Goal: Register for event/course

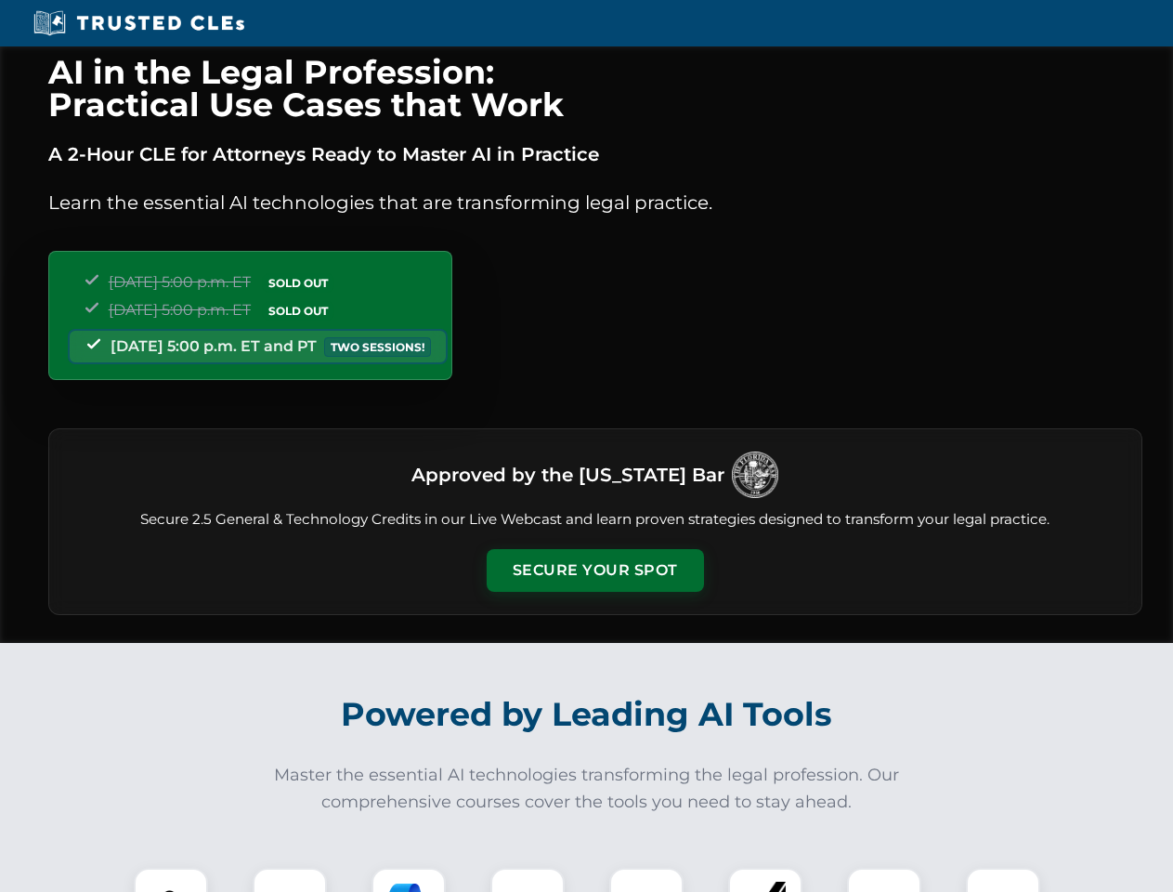
click at [595, 570] on button "Secure Your Spot" at bounding box center [595, 570] width 217 height 43
click at [171, 880] on img at bounding box center [171, 905] width 54 height 54
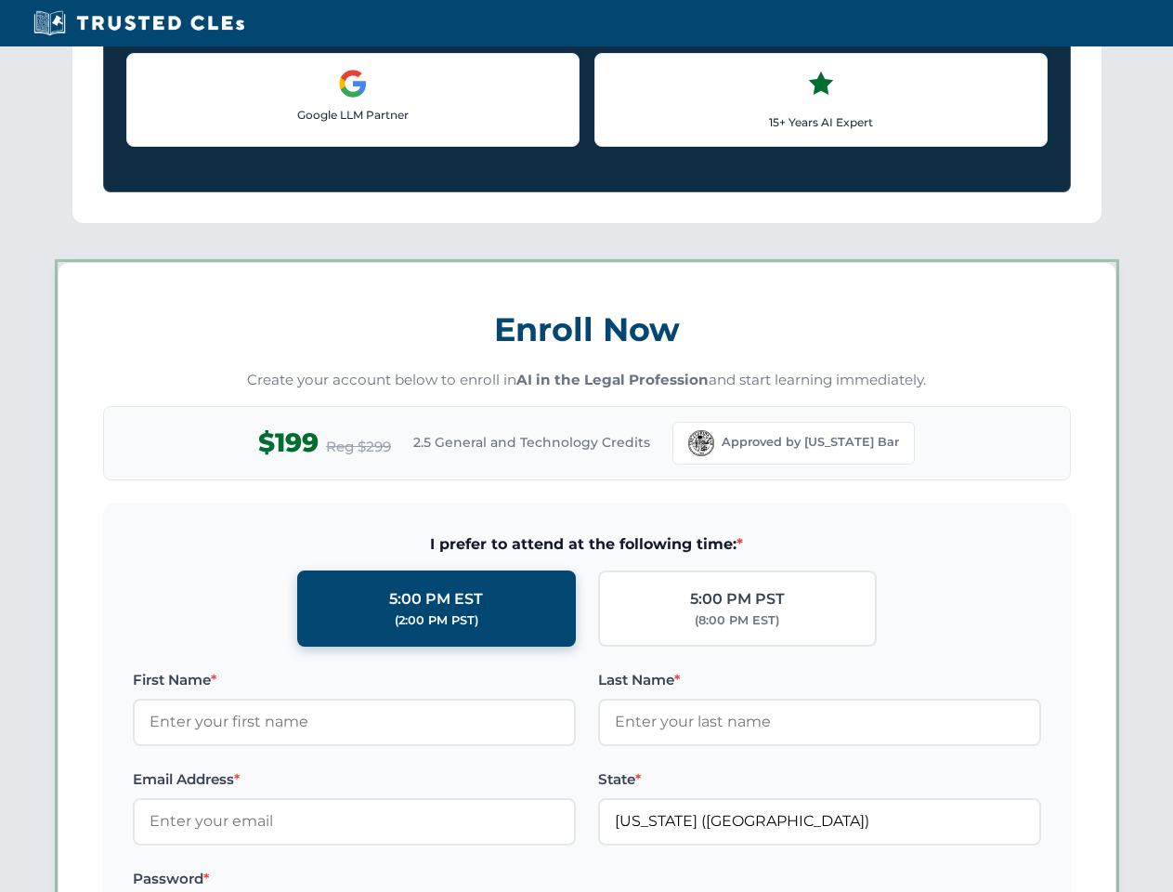
click at [409, 880] on label "Password *" at bounding box center [354, 879] width 443 height 22
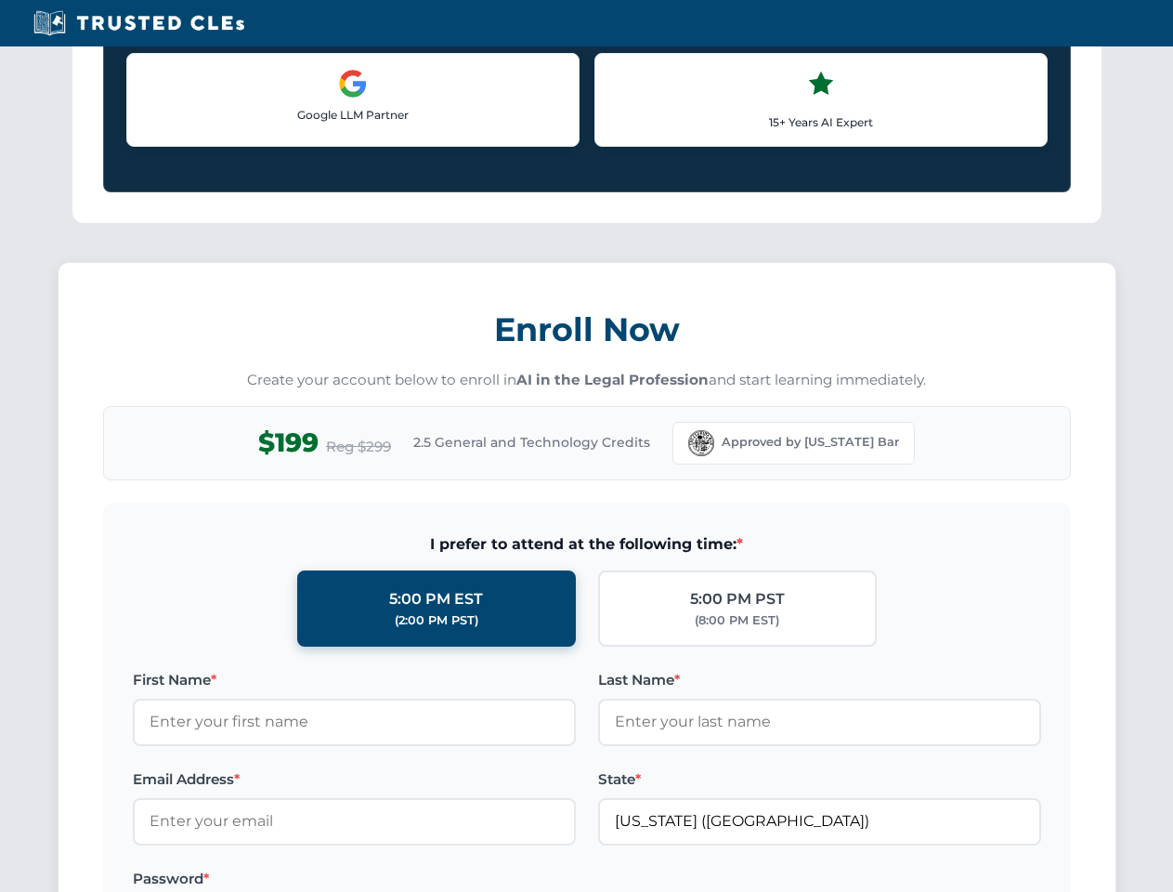
scroll to position [1824, 0]
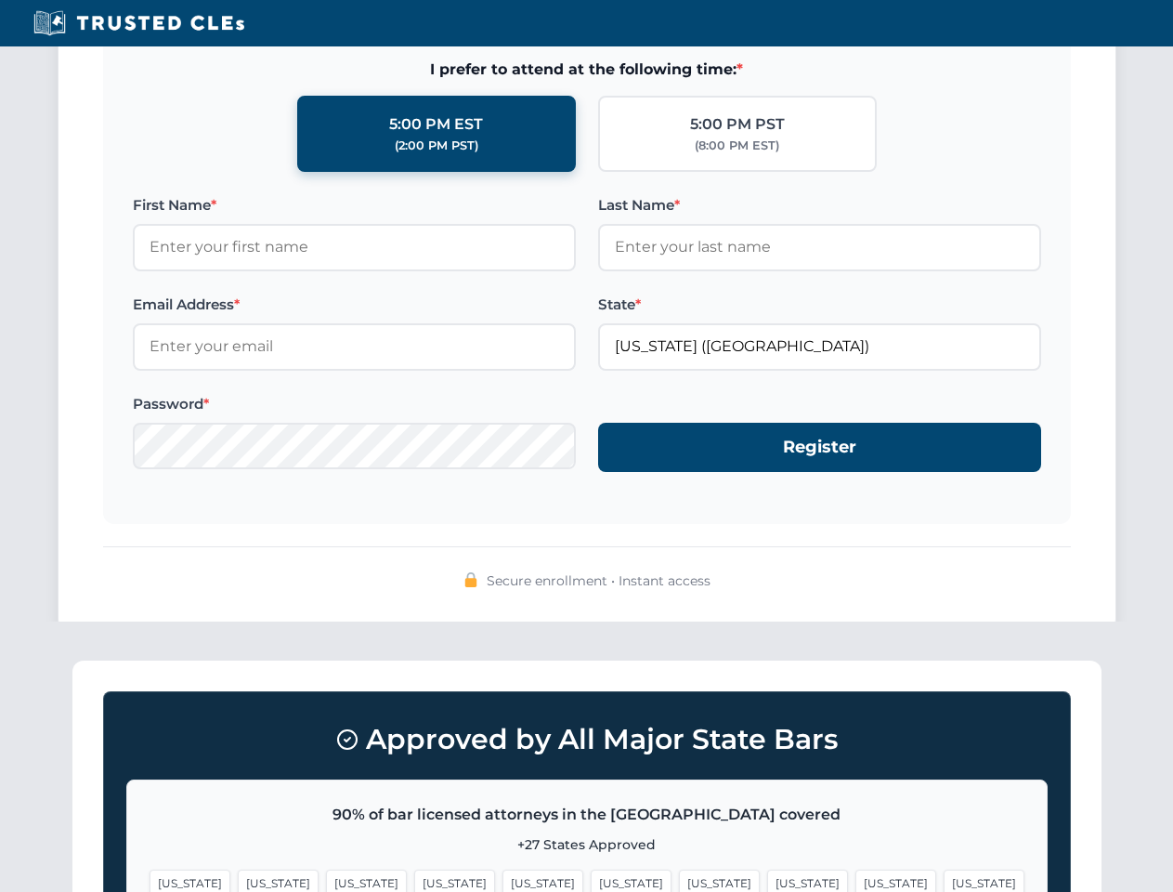
click at [856, 880] on span "[US_STATE]" at bounding box center [896, 883] width 81 height 27
